Goal: Information Seeking & Learning: Learn about a topic

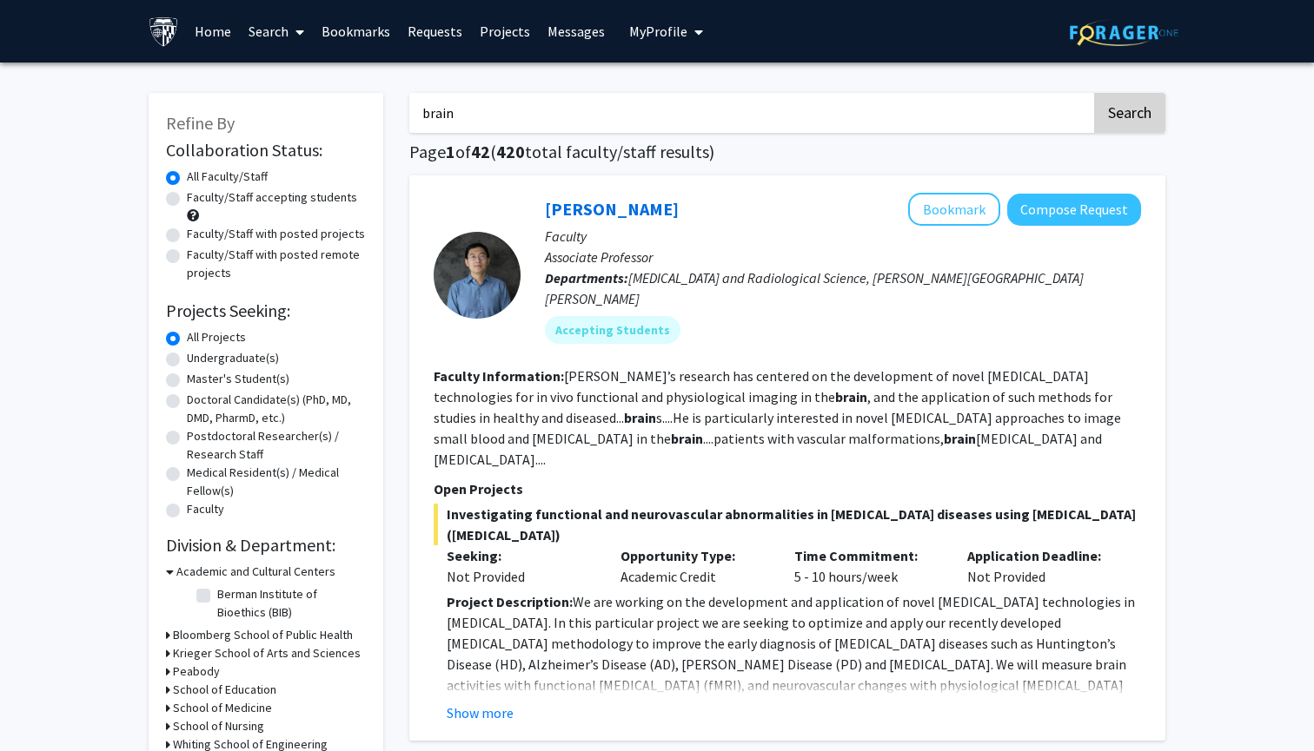
click at [1132, 129] on button "Search" at bounding box center [1129, 113] width 71 height 40
click at [318, 197] on label "Faculty/Staff accepting students" at bounding box center [272, 198] width 170 height 18
click at [198, 197] on input "Faculty/Staff accepting students" at bounding box center [192, 194] width 11 height 11
radio input "true"
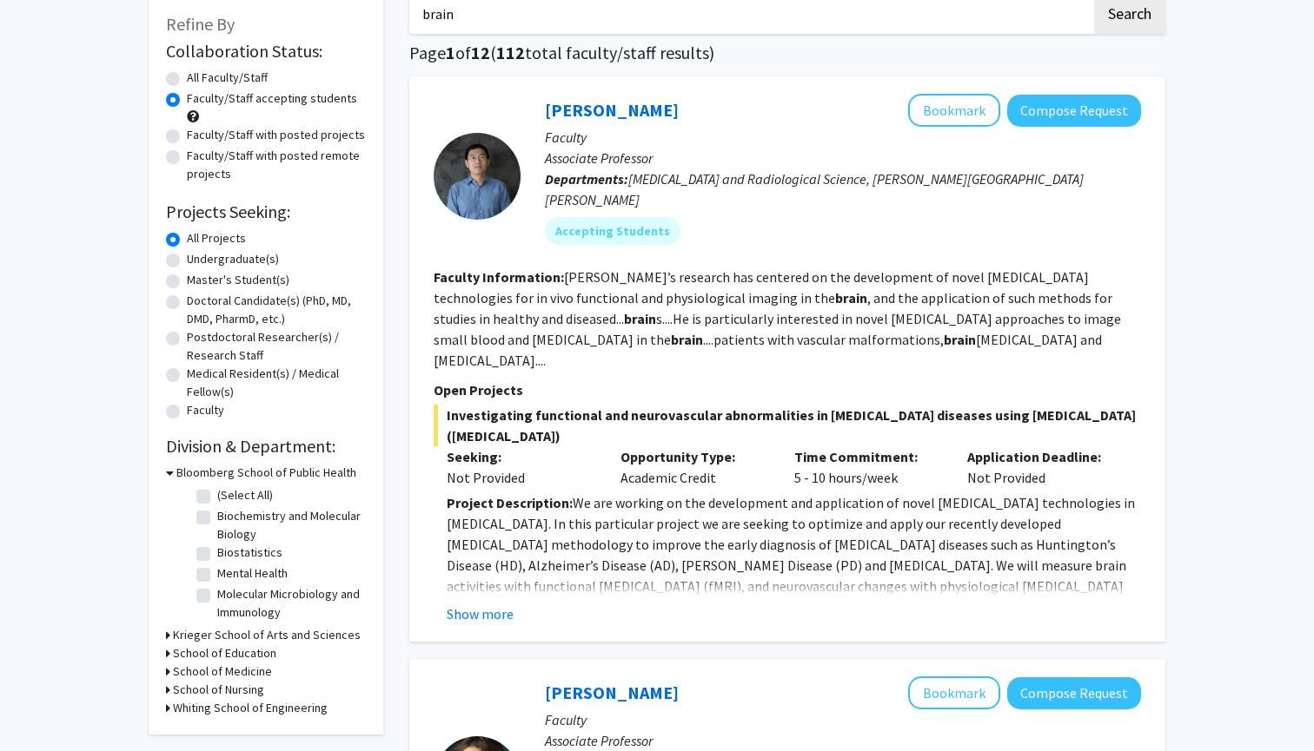
scroll to position [100, 0]
click at [473, 603] on button "Show more" at bounding box center [480, 613] width 67 height 21
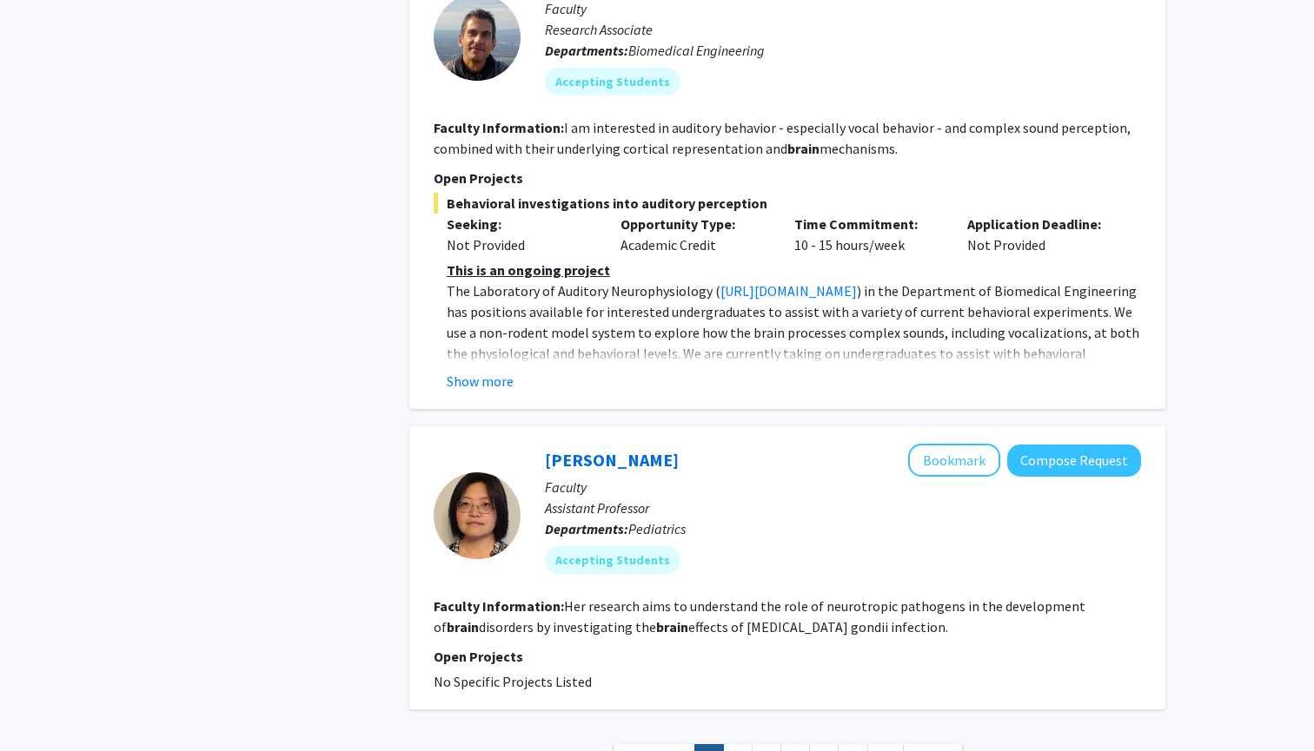
scroll to position [4166, 0]
